Goal: Task Accomplishment & Management: Use online tool/utility

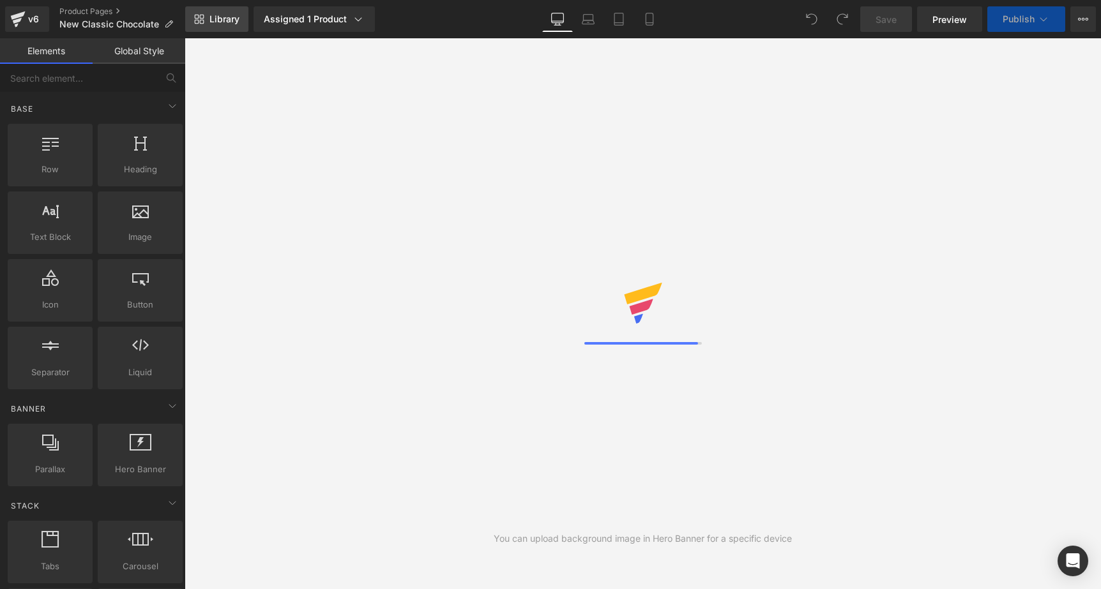
click at [200, 17] on icon at bounding box center [202, 17] width 4 height 4
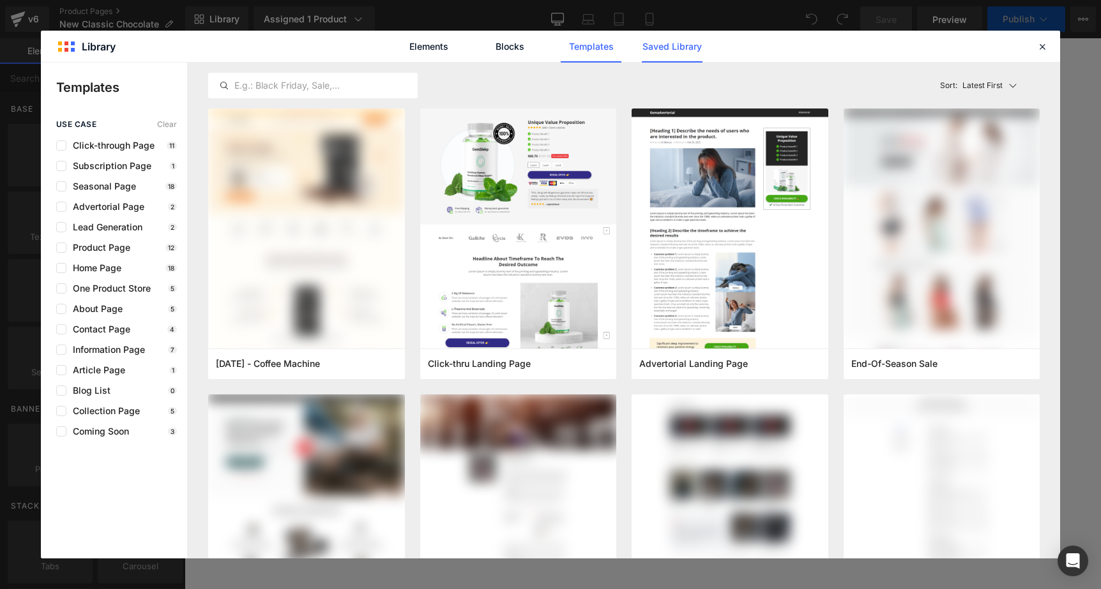
click at [651, 56] on link "Saved Library" at bounding box center [672, 47] width 61 height 32
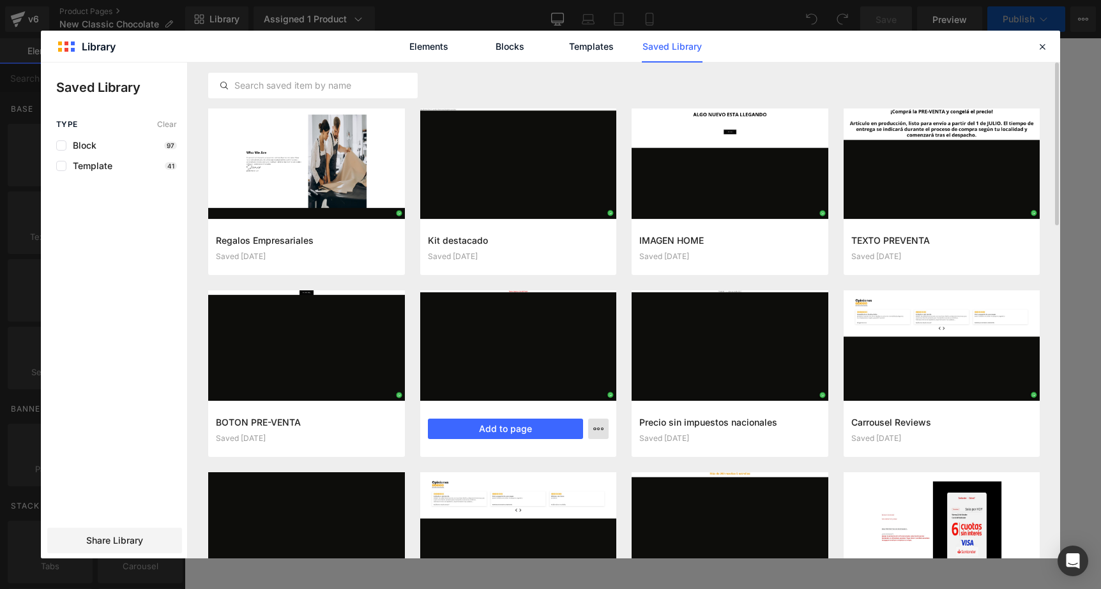
click at [603, 432] on button "button" at bounding box center [598, 429] width 20 height 20
click at [624, 419] on div at bounding box center [550, 311] width 1019 height 496
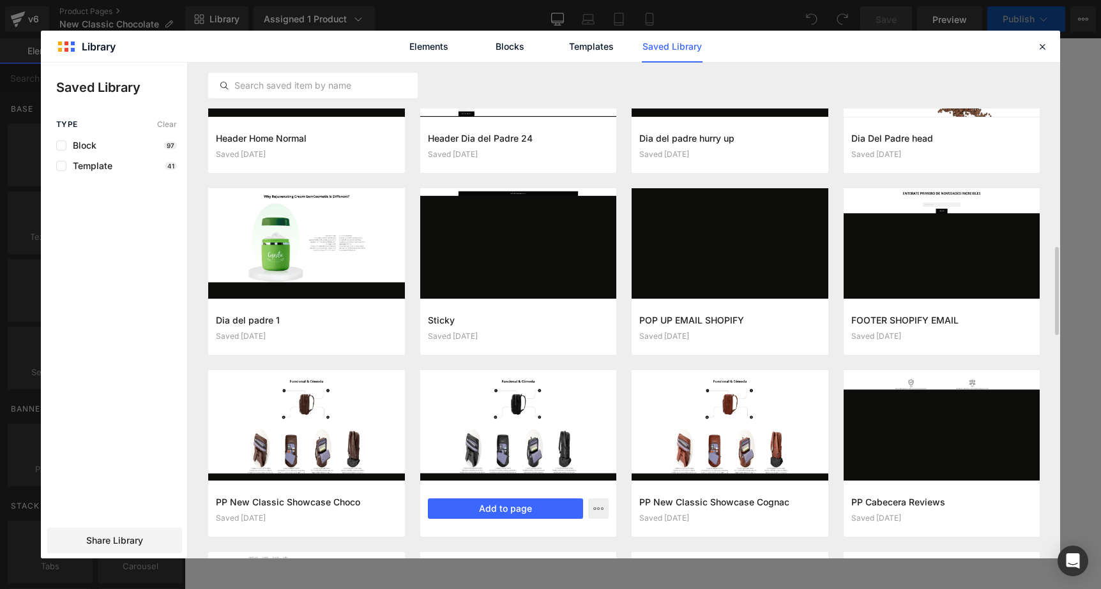
scroll to position [1017, 0]
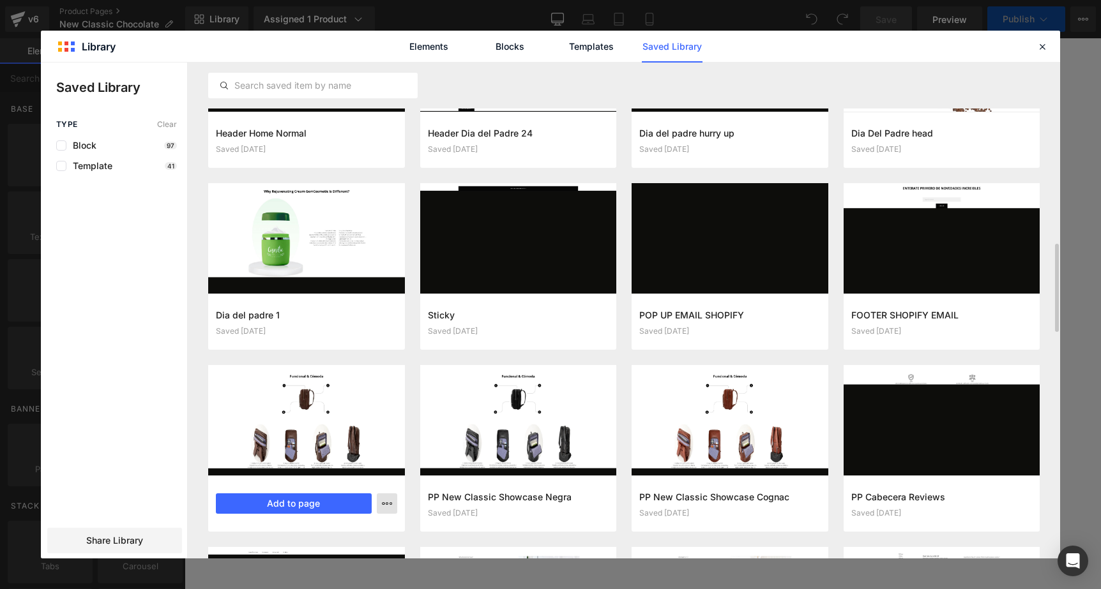
click at [382, 506] on icon "button" at bounding box center [387, 504] width 10 height 10
click at [202, 360] on div at bounding box center [550, 311] width 1019 height 496
click at [1050, 45] on div "Elements Blocks Templates Saved Library" at bounding box center [550, 46] width 1019 height 31
click at [1044, 49] on icon at bounding box center [1041, 46] width 11 height 11
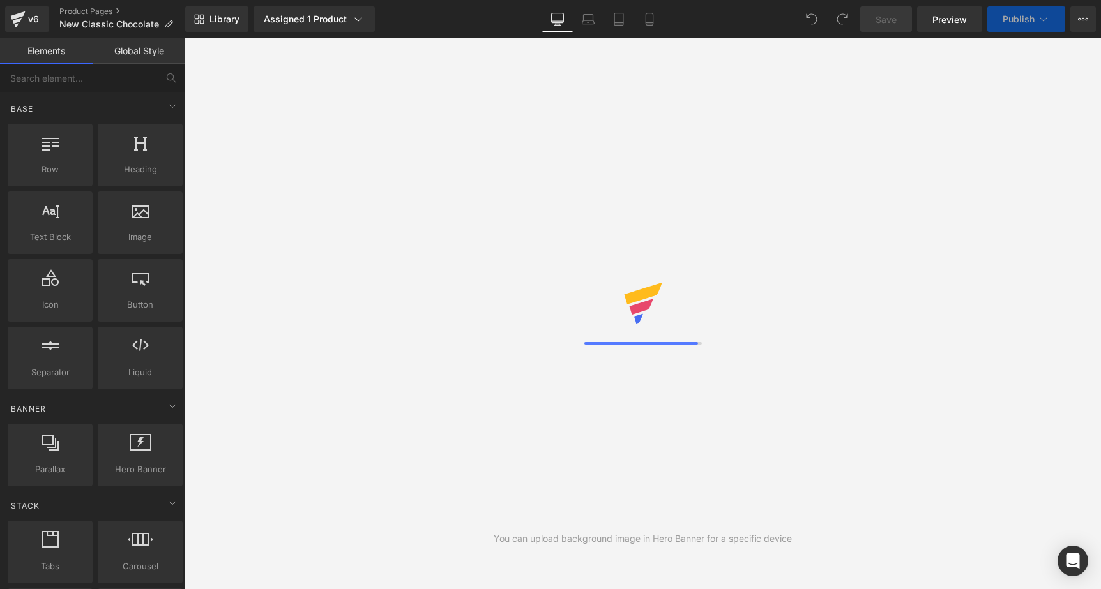
click at [131, 49] on link "Global Style" at bounding box center [139, 51] width 93 height 26
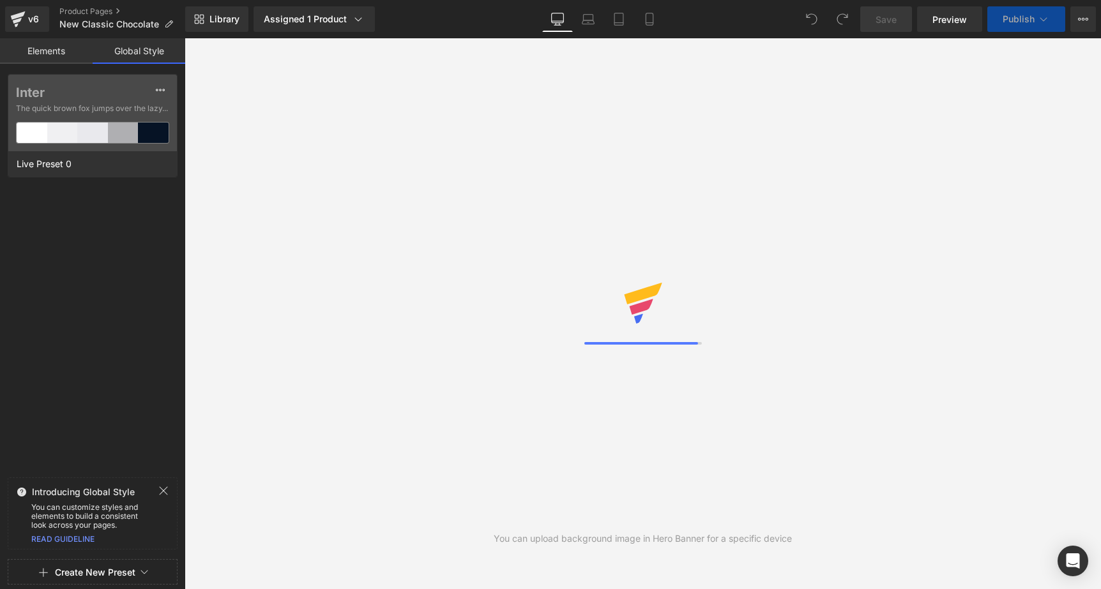
click at [55, 55] on link "Elements" at bounding box center [46, 51] width 93 height 26
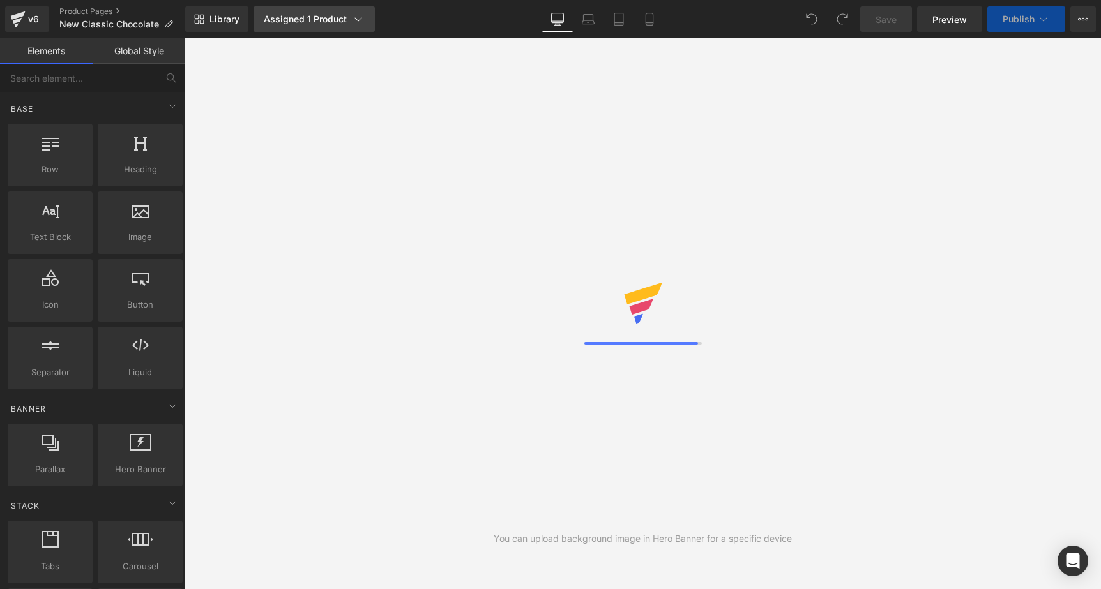
click at [289, 15] on div "Assigned 1 Product" at bounding box center [314, 19] width 101 height 13
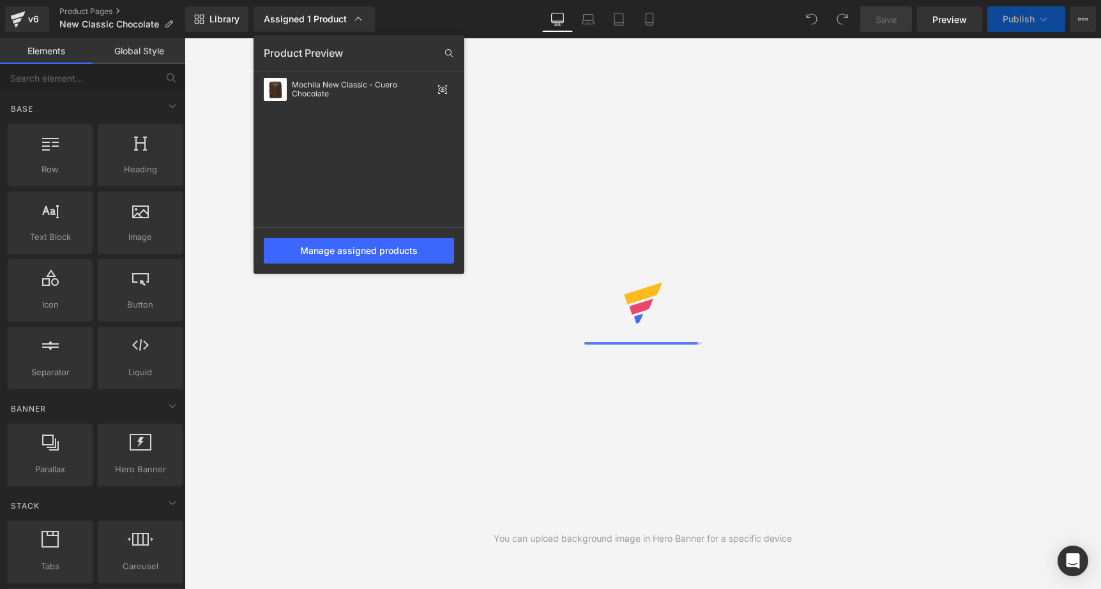
click at [425, 17] on div "Library Assigned 1 Product Product Preview Mochila New Classic - Cuero Chocolat…" at bounding box center [643, 19] width 916 height 26
